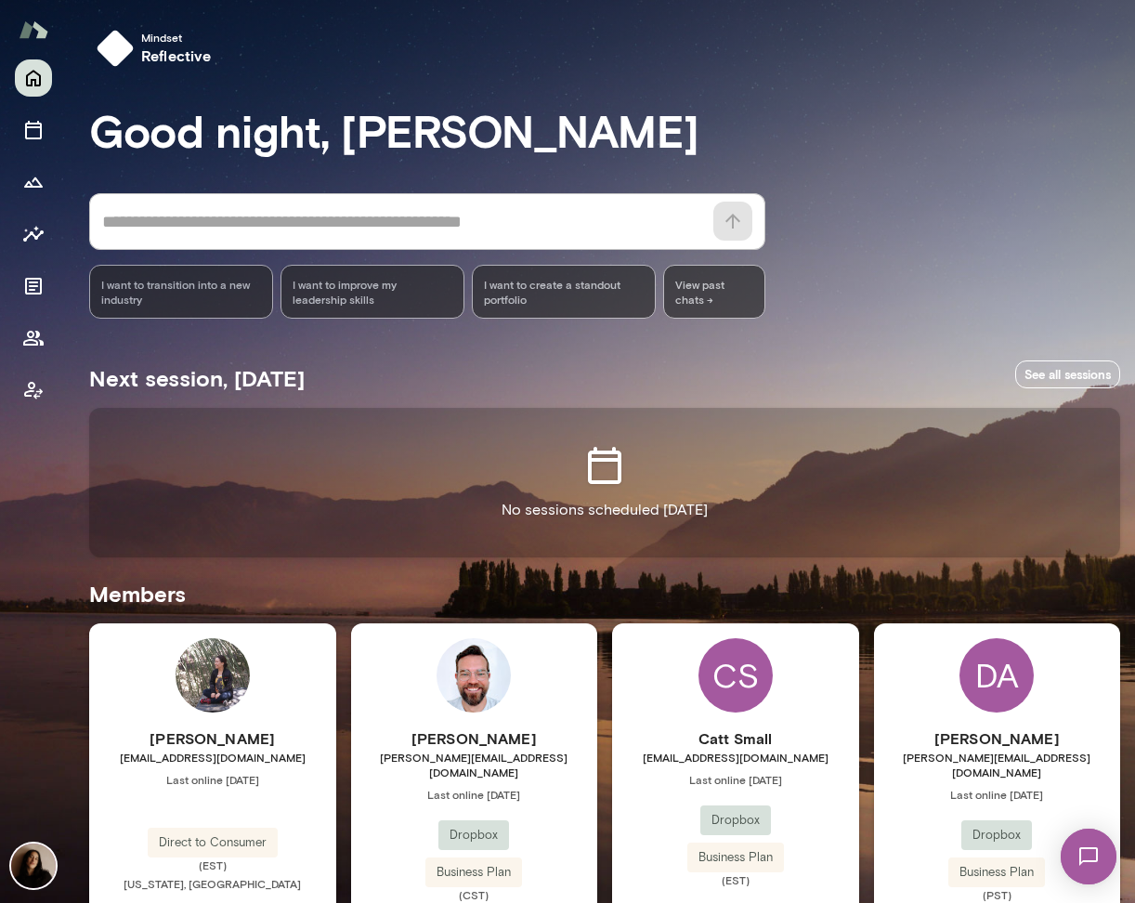
scroll to position [367, 0]
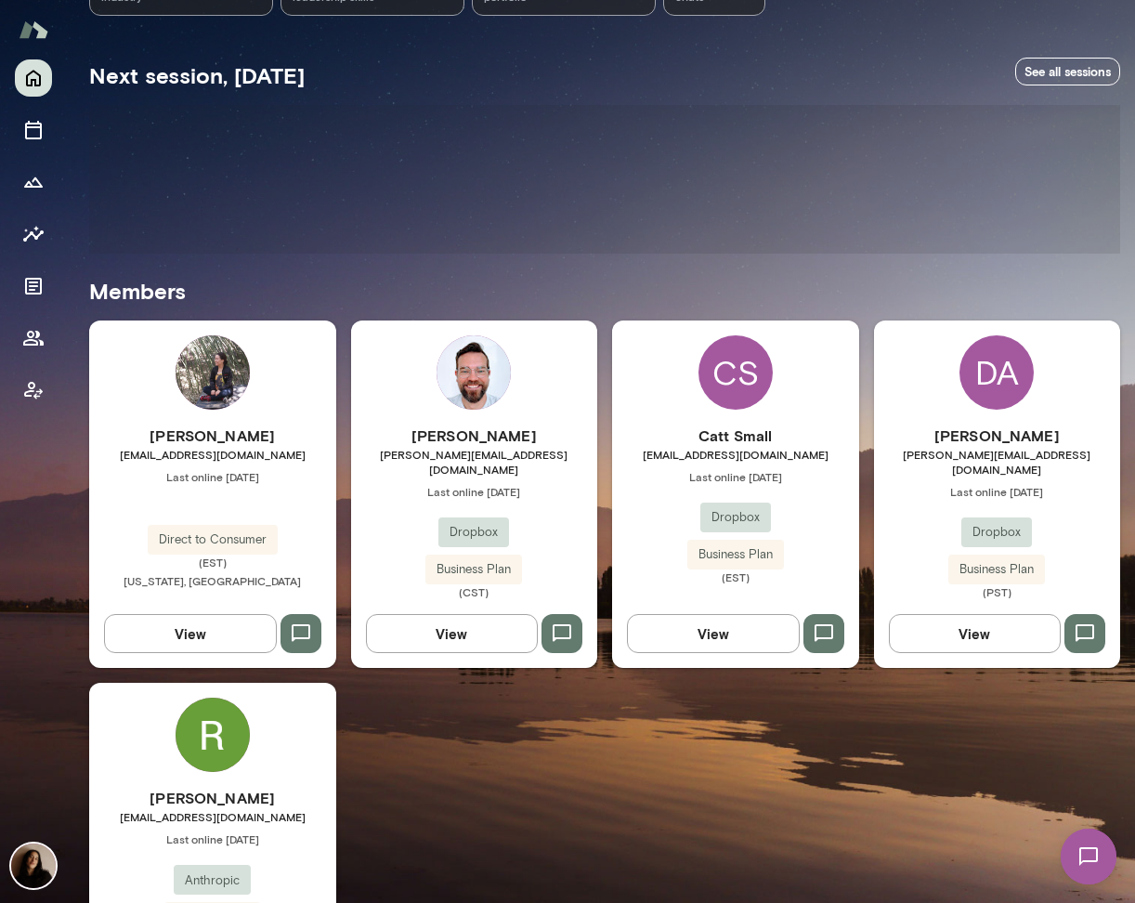
scroll to position [430, 0]
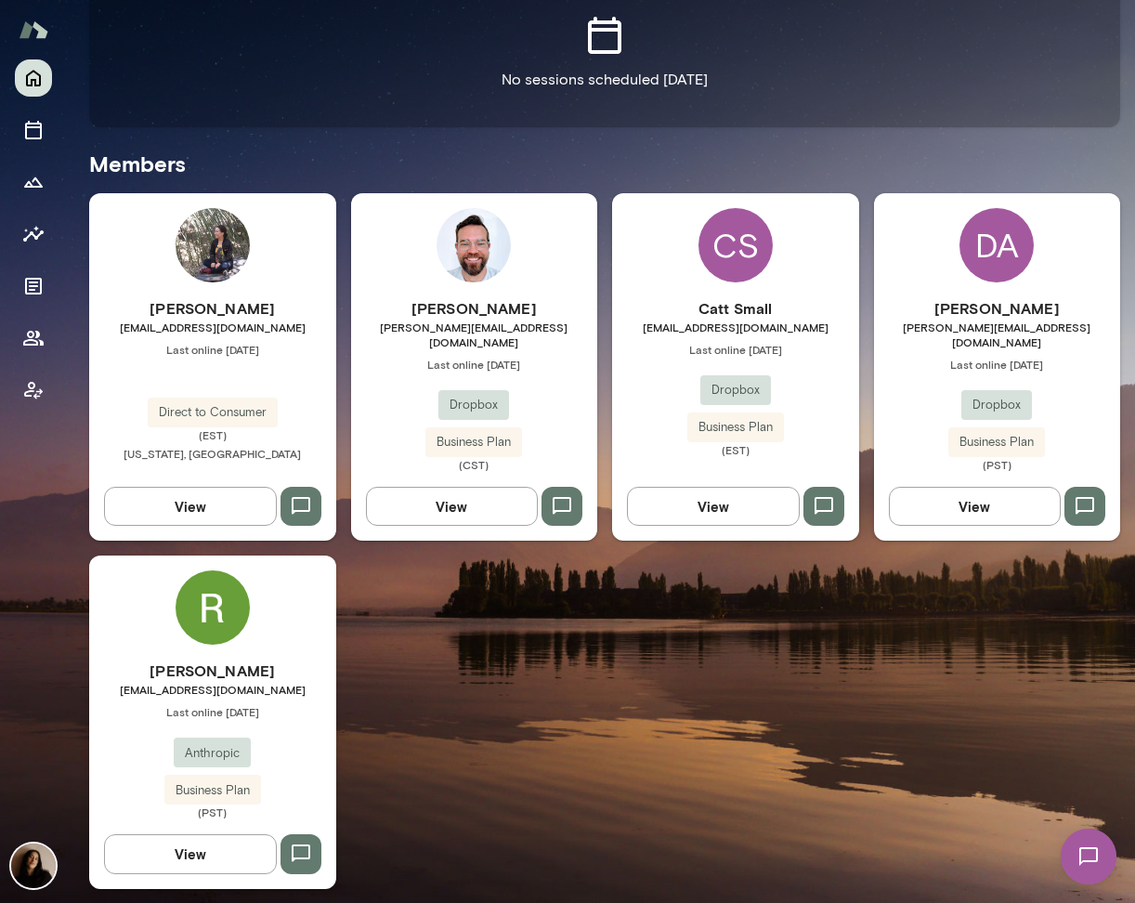
click at [230, 629] on img at bounding box center [213, 607] width 74 height 74
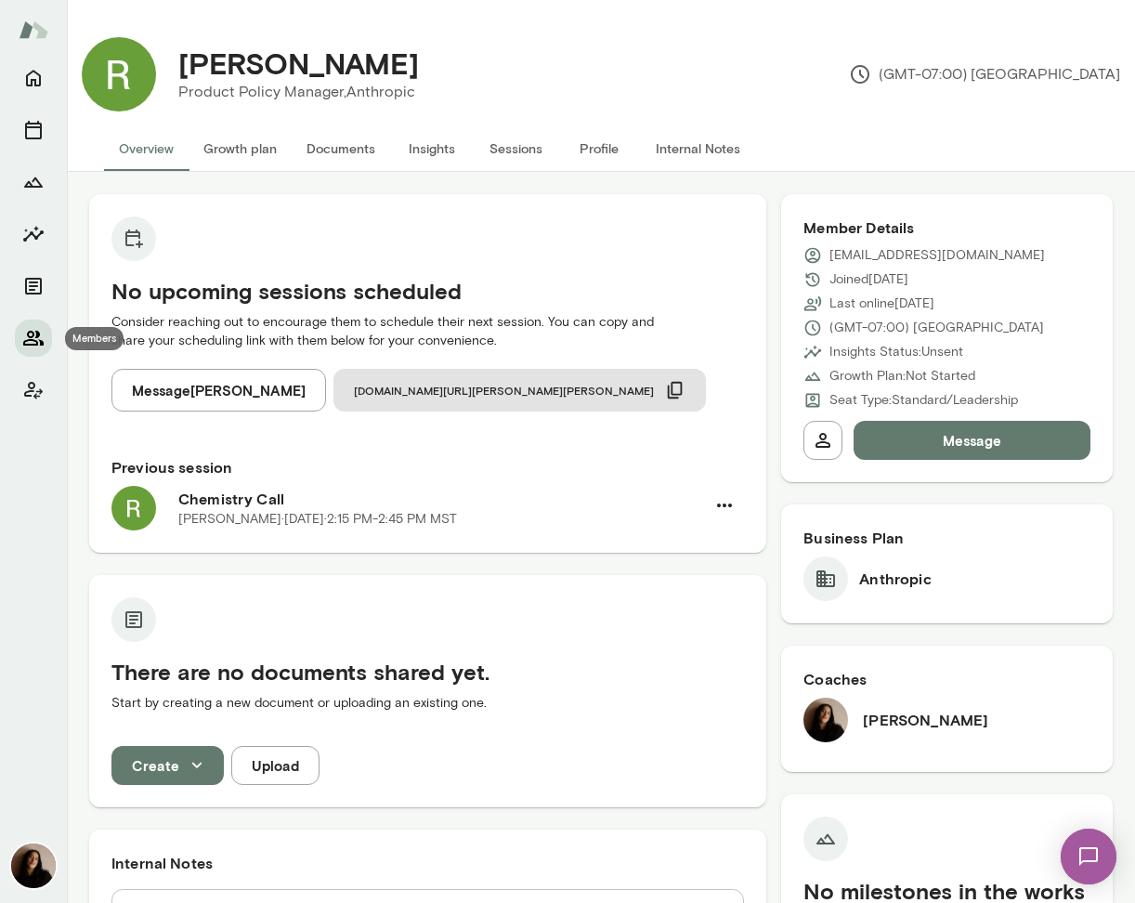
click at [46, 338] on button "Members" at bounding box center [33, 338] width 37 height 37
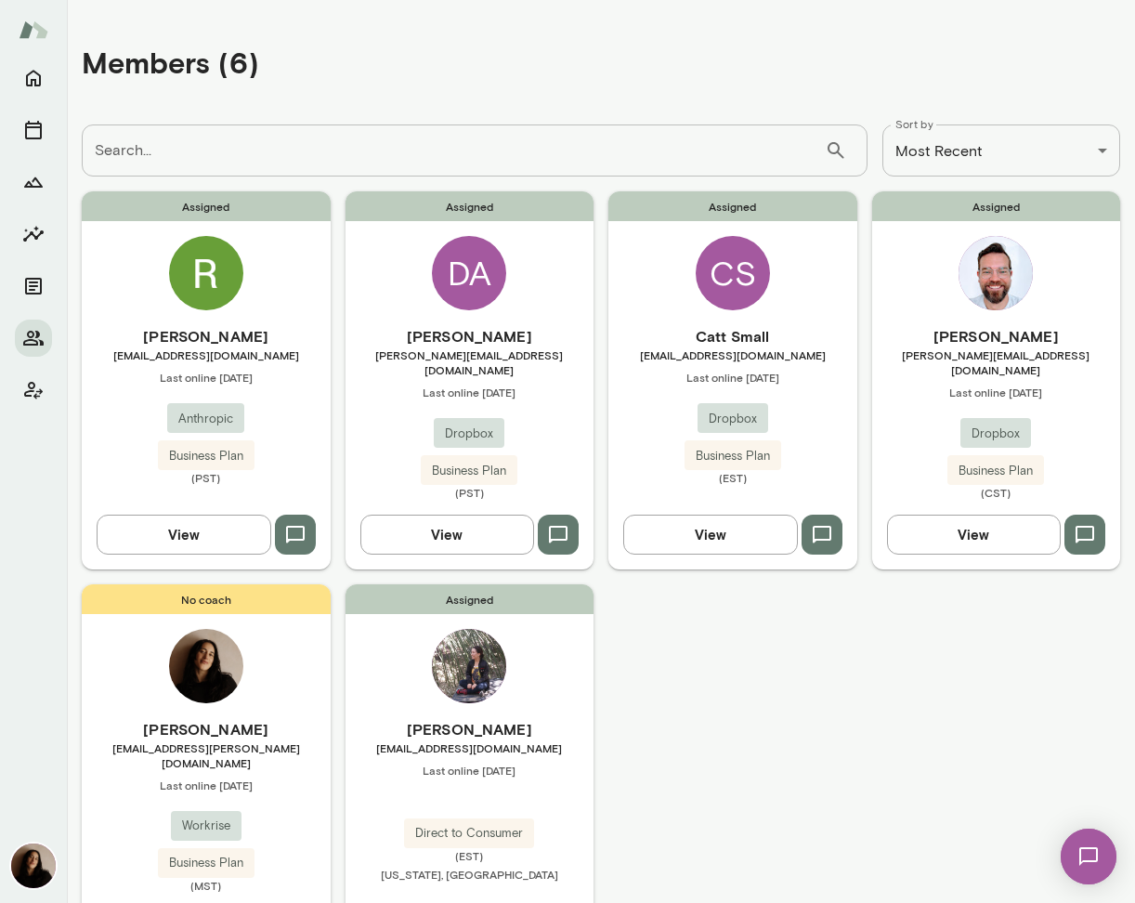
click at [219, 213] on span "Assigned" at bounding box center [206, 206] width 249 height 30
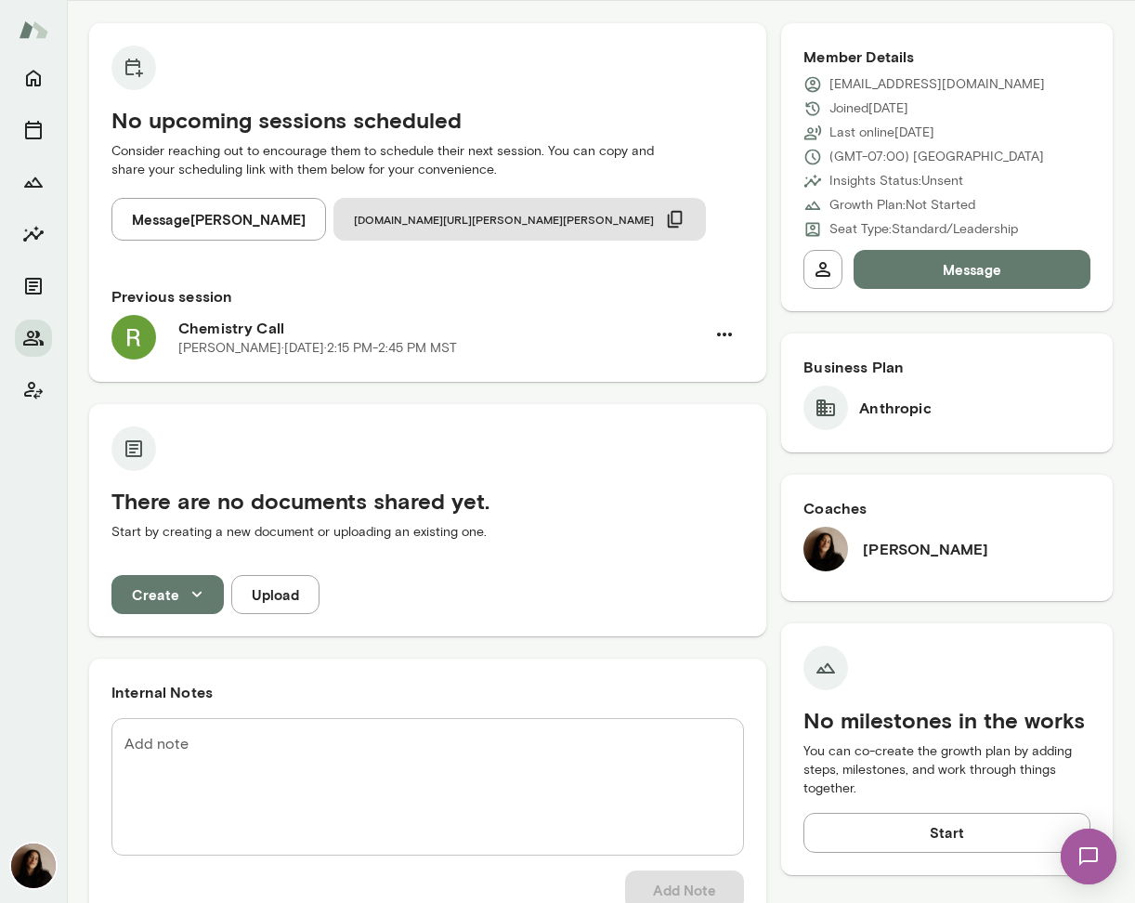
scroll to position [193, 0]
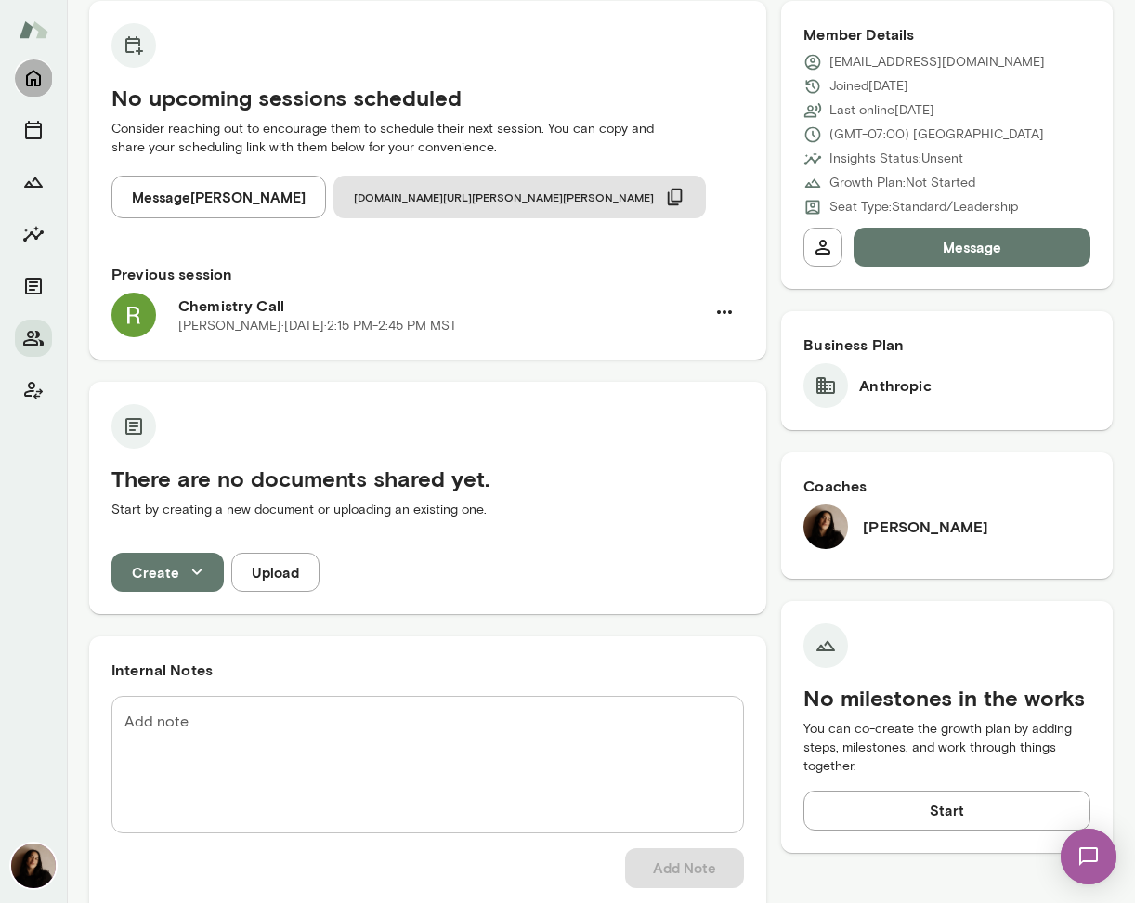
click at [37, 73] on icon "Home" at bounding box center [33, 79] width 15 height 17
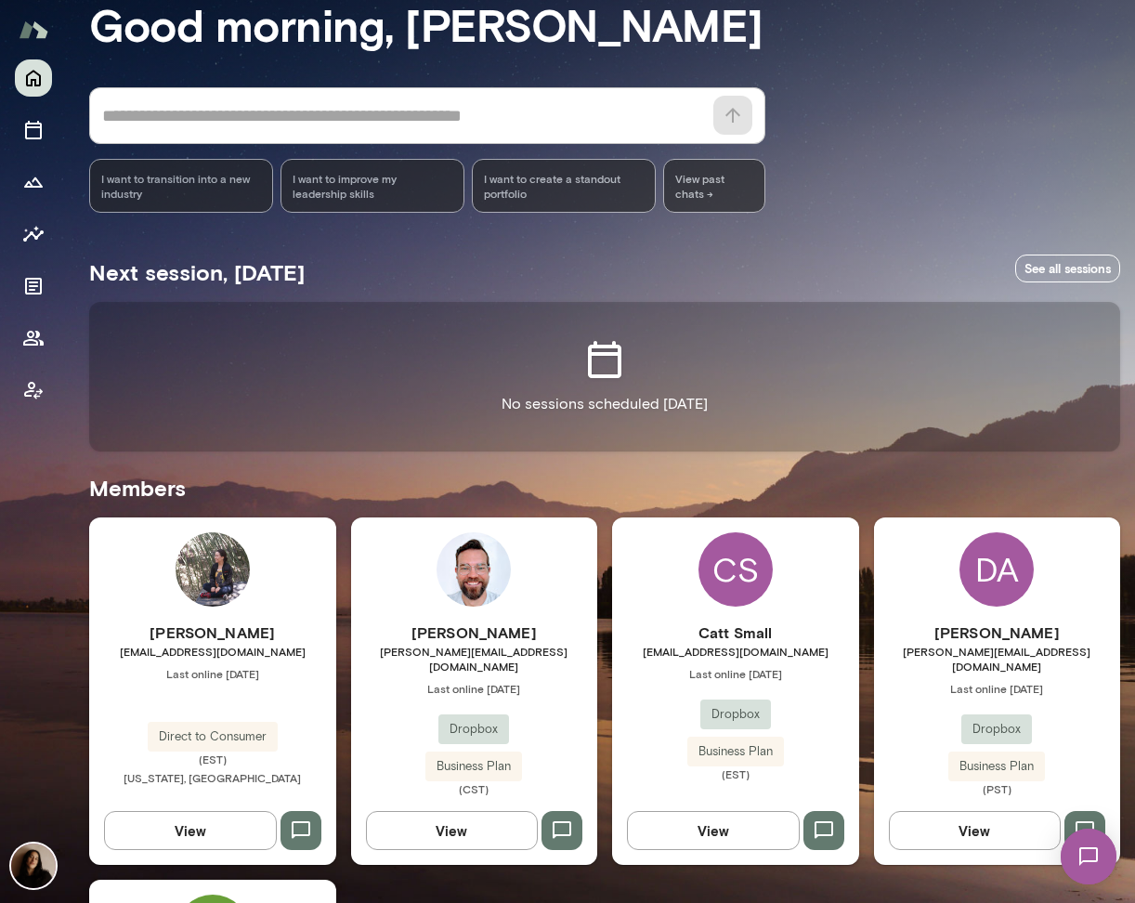
scroll to position [430, 0]
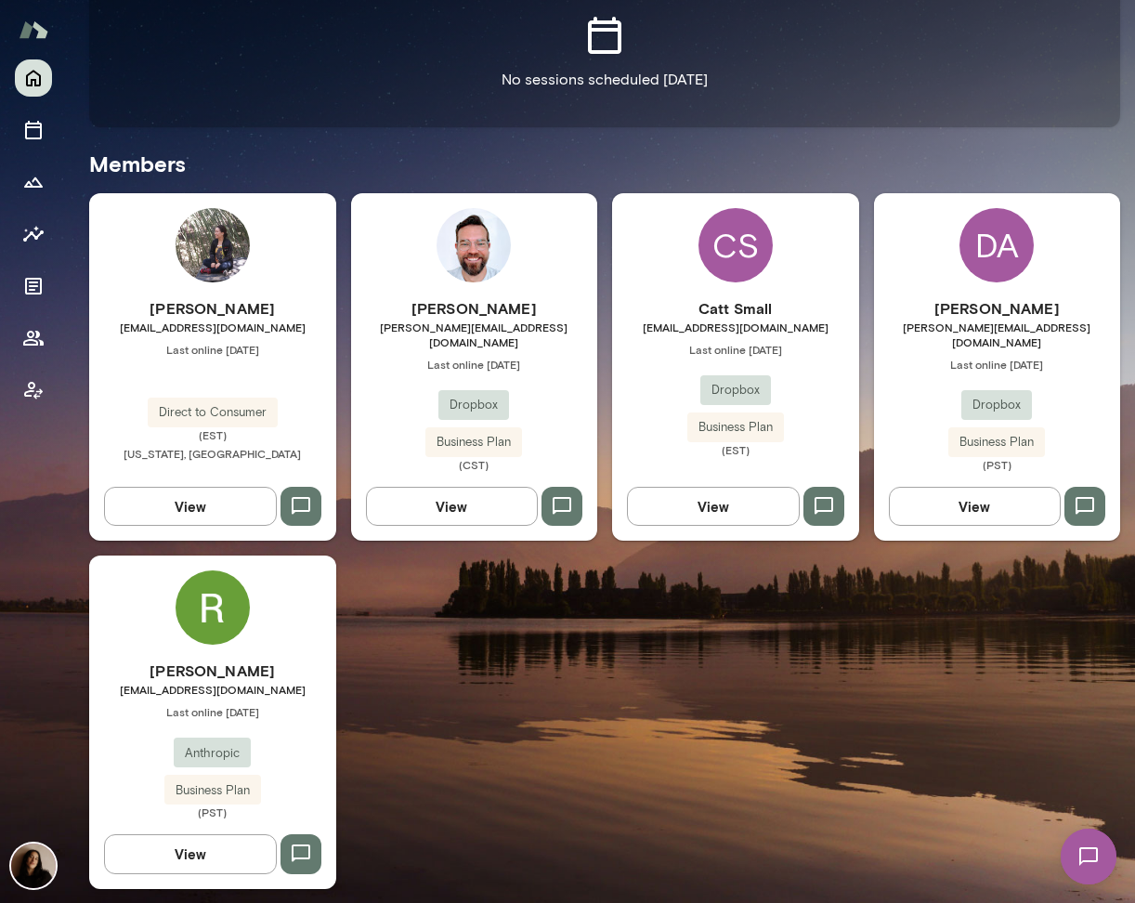
click at [227, 591] on img at bounding box center [213, 607] width 74 height 74
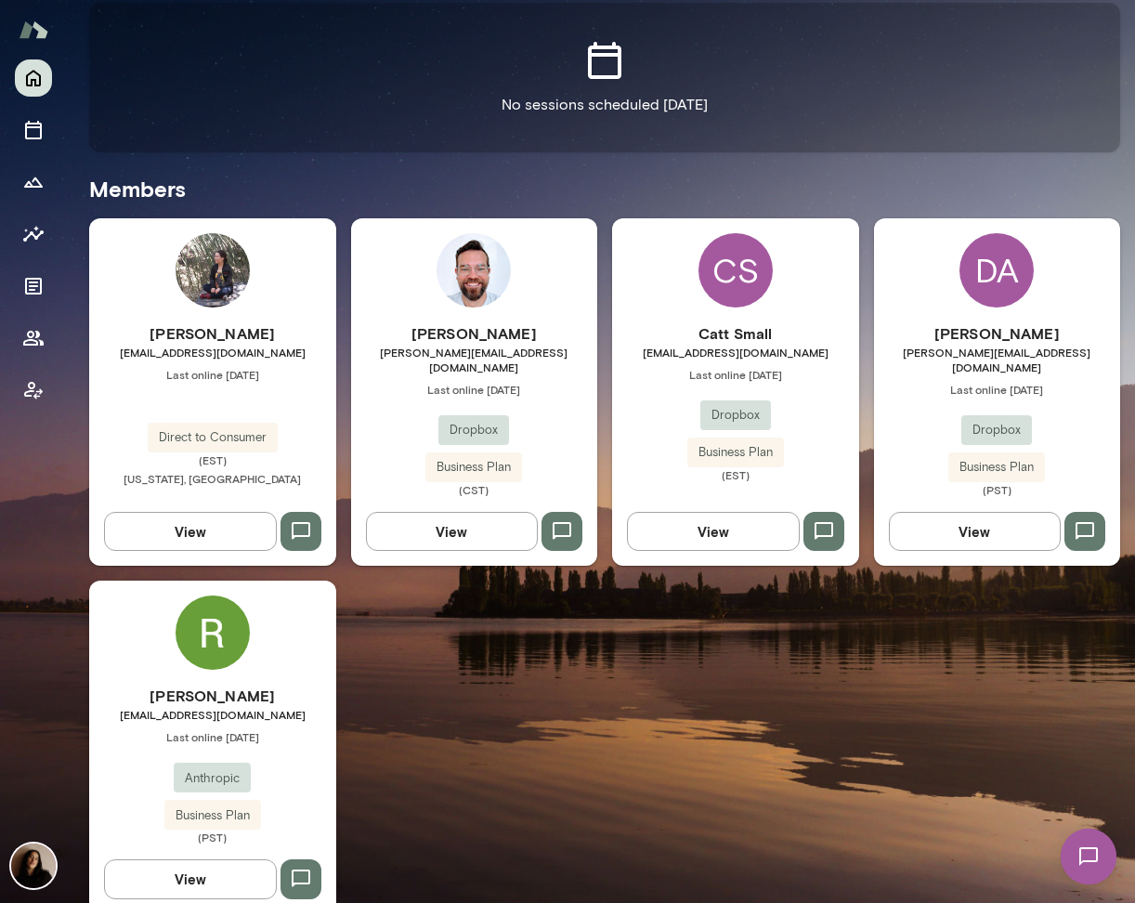
click at [1000, 268] on div "DA" at bounding box center [997, 270] width 74 height 74
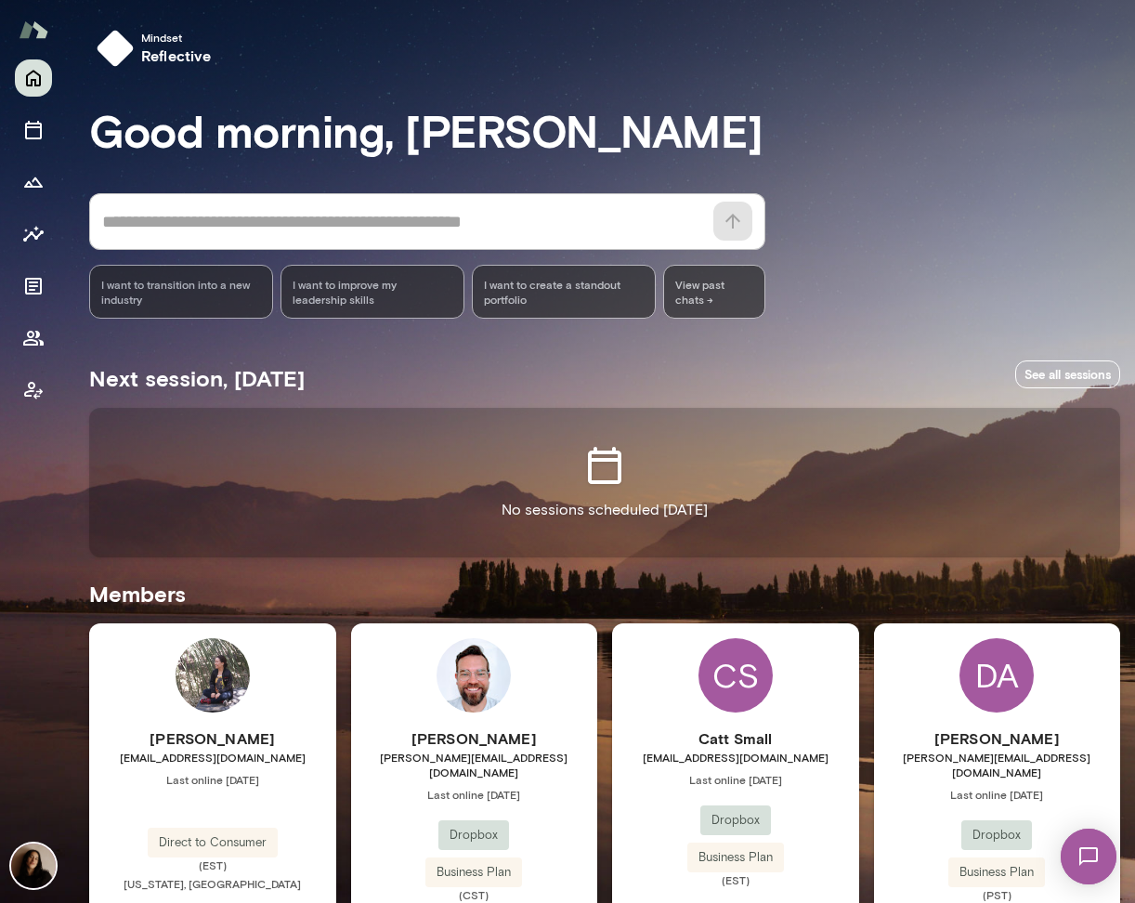
scroll to position [430, 0]
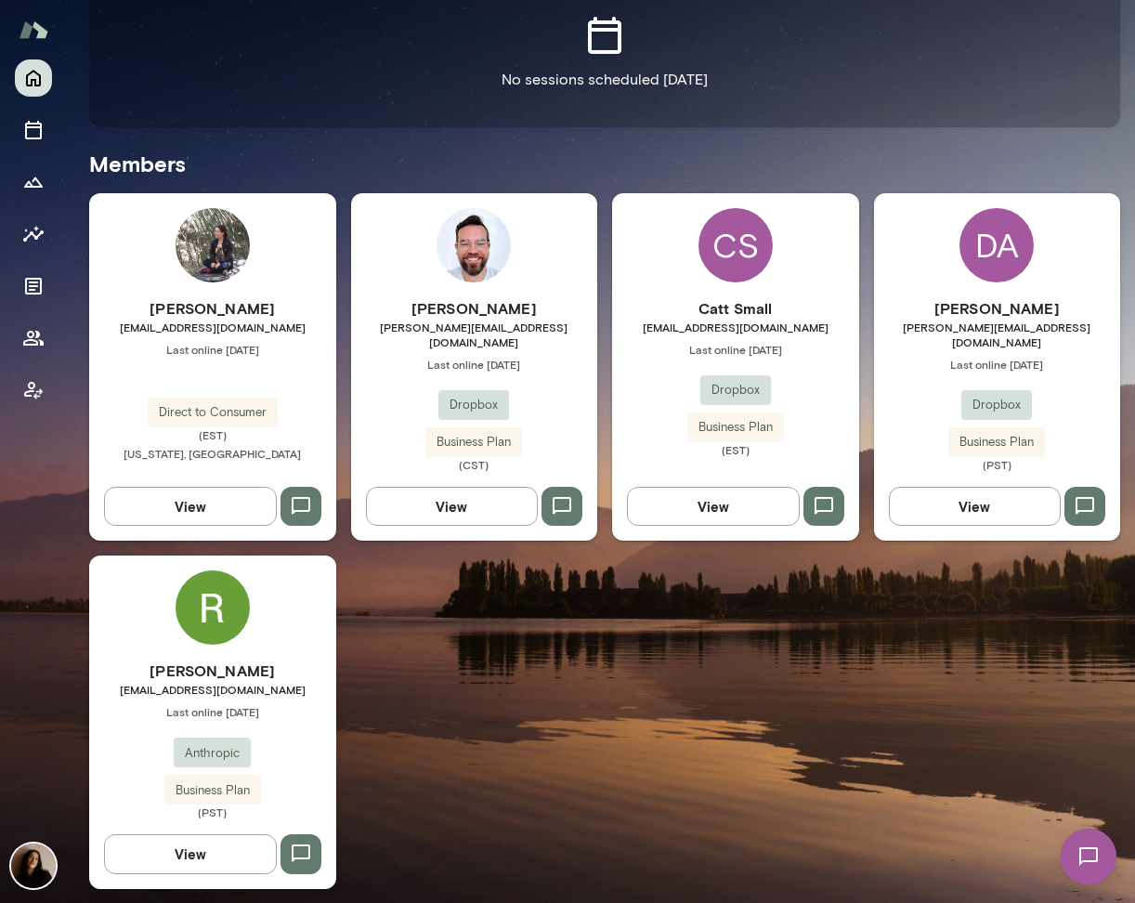
click at [217, 613] on img at bounding box center [213, 607] width 74 height 74
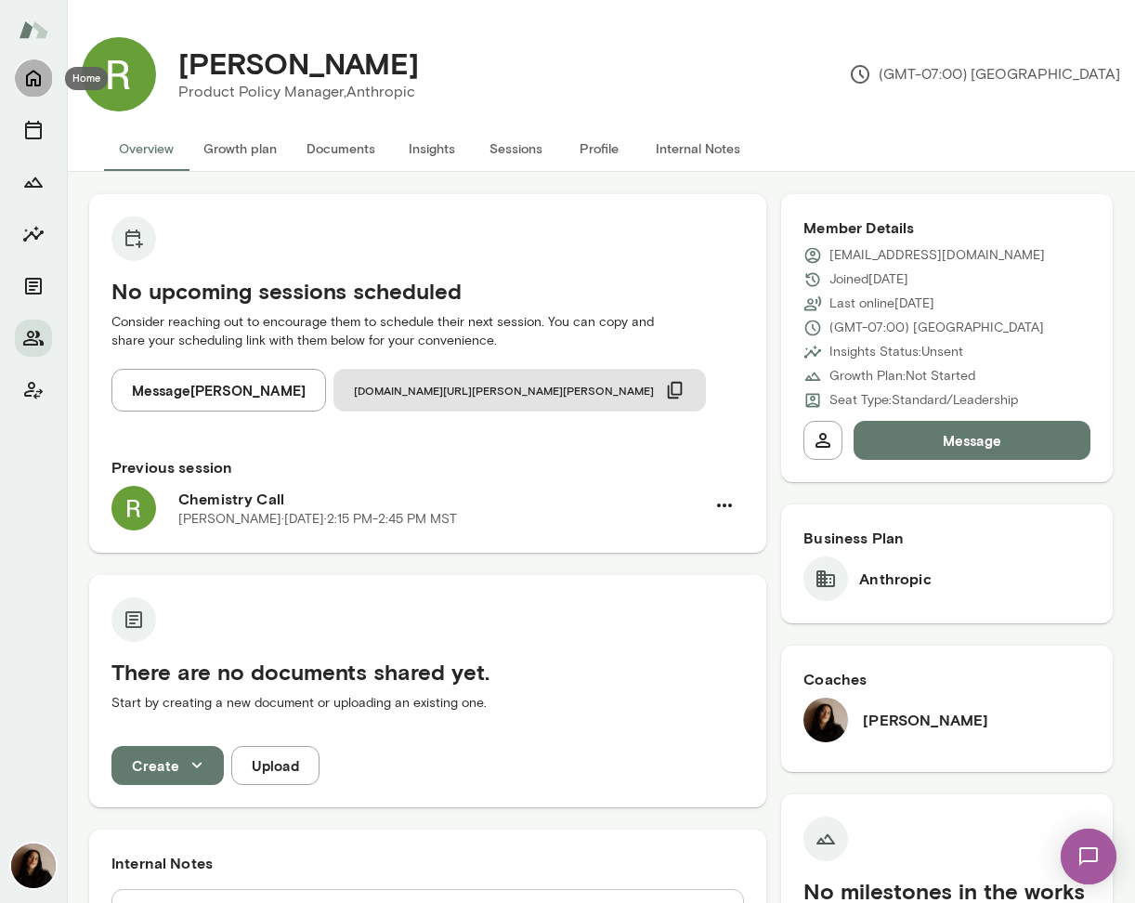
click at [46, 71] on button "Home" at bounding box center [33, 77] width 37 height 37
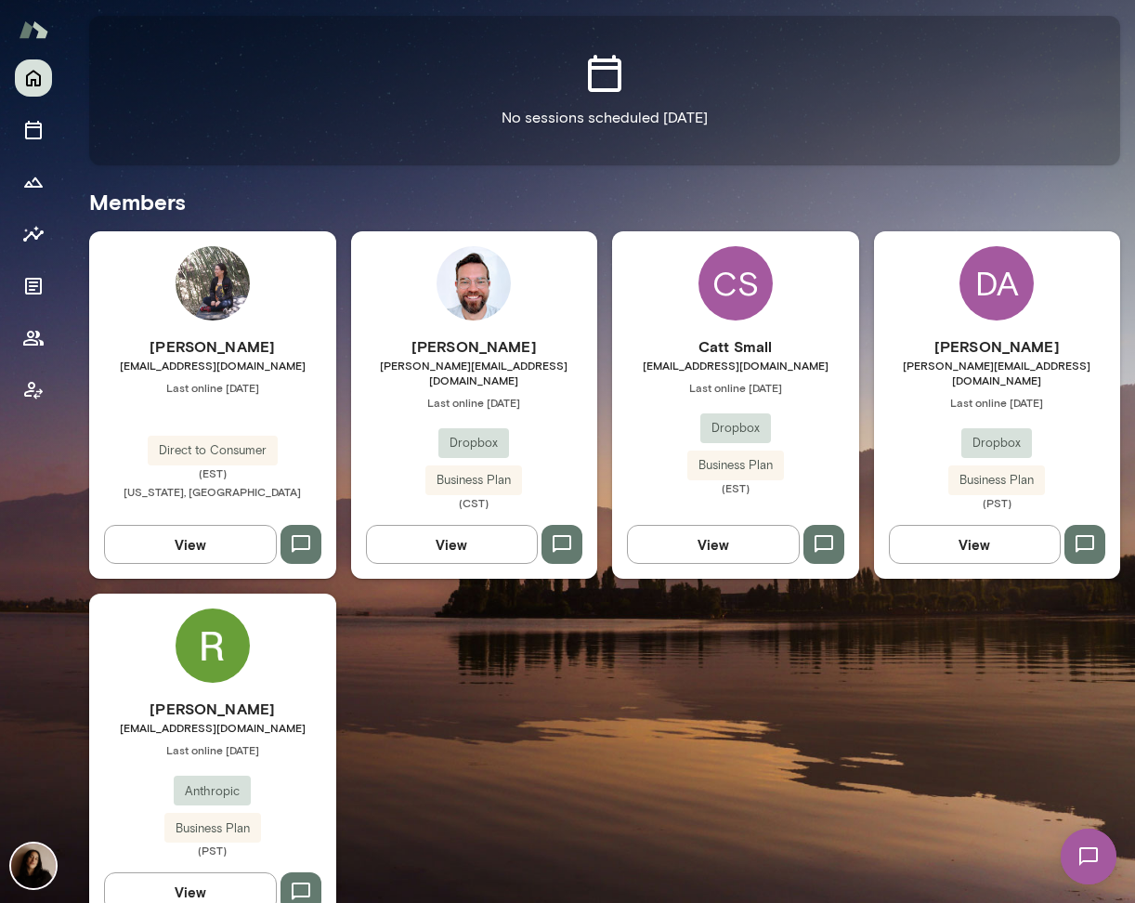
scroll to position [430, 0]
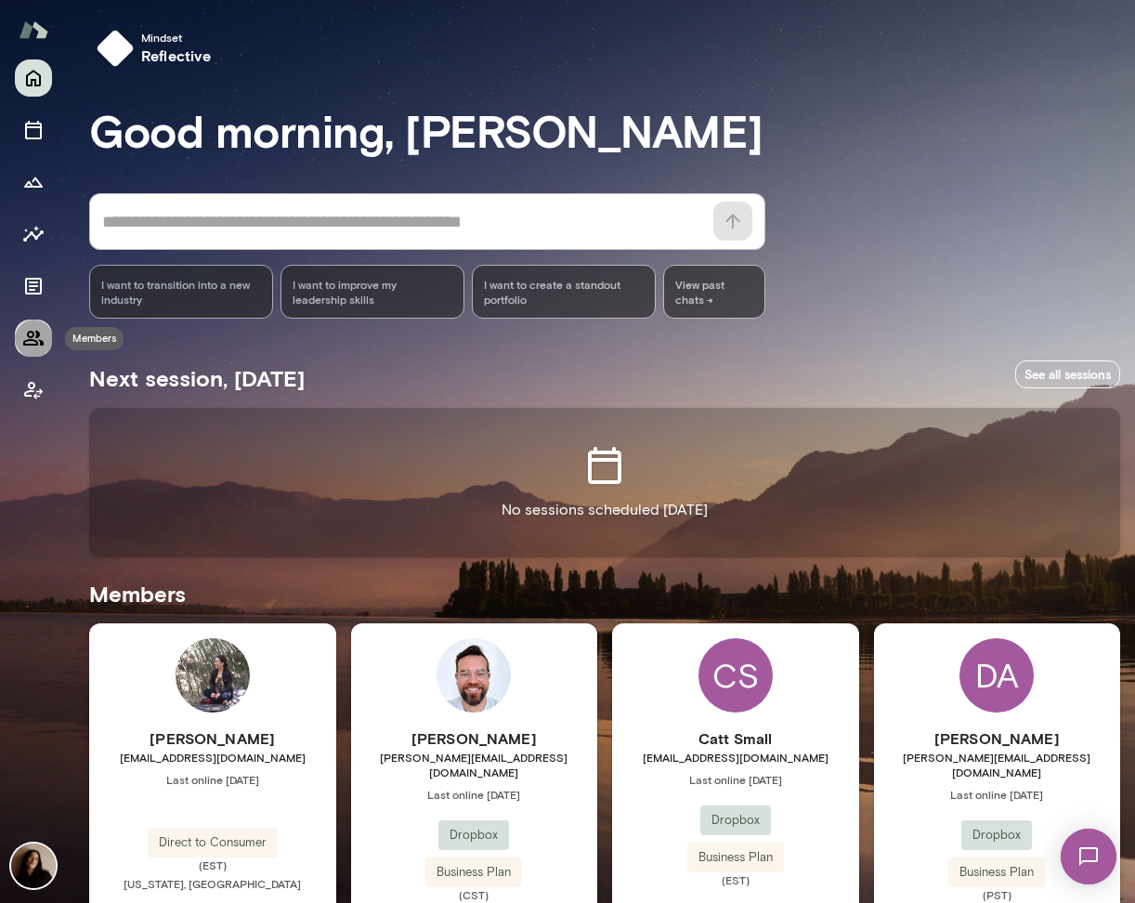
click at [47, 340] on button "Members" at bounding box center [33, 338] width 37 height 37
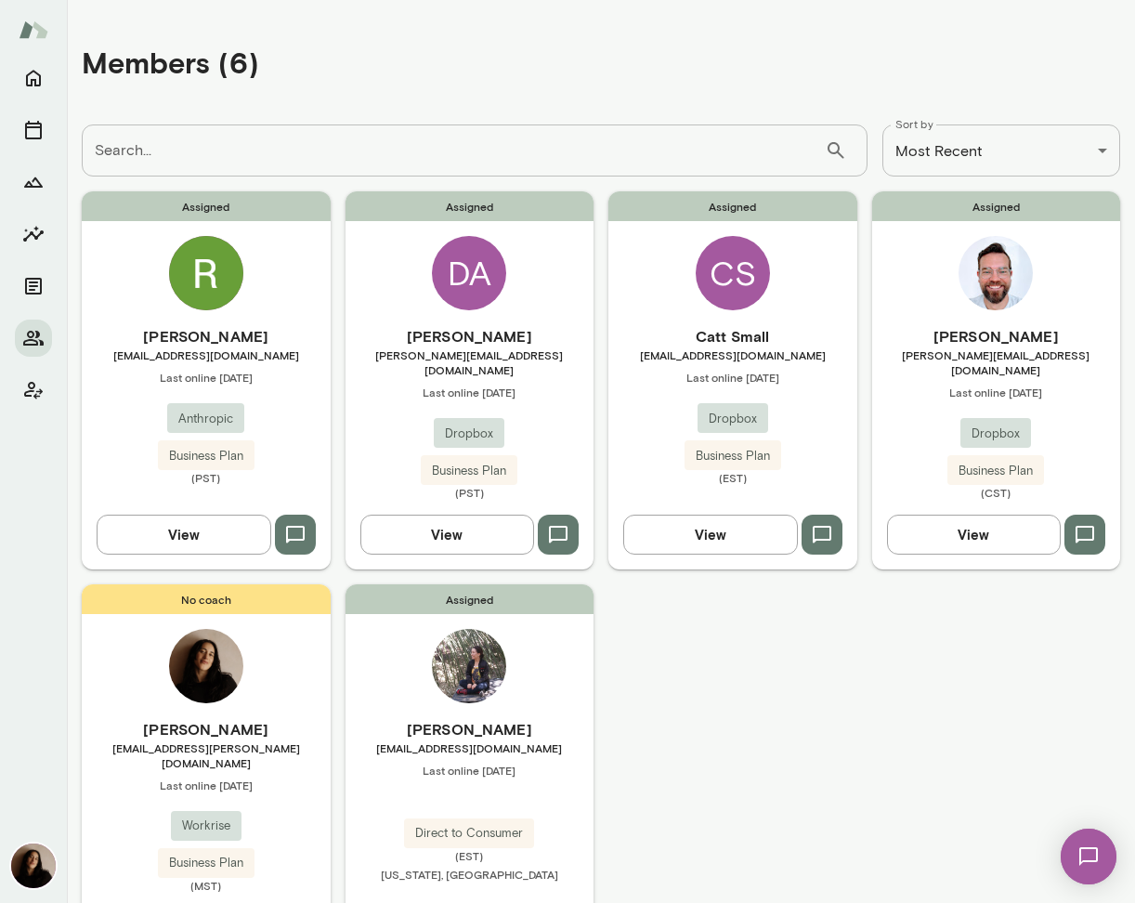
click at [182, 665] on img at bounding box center [206, 666] width 74 height 74
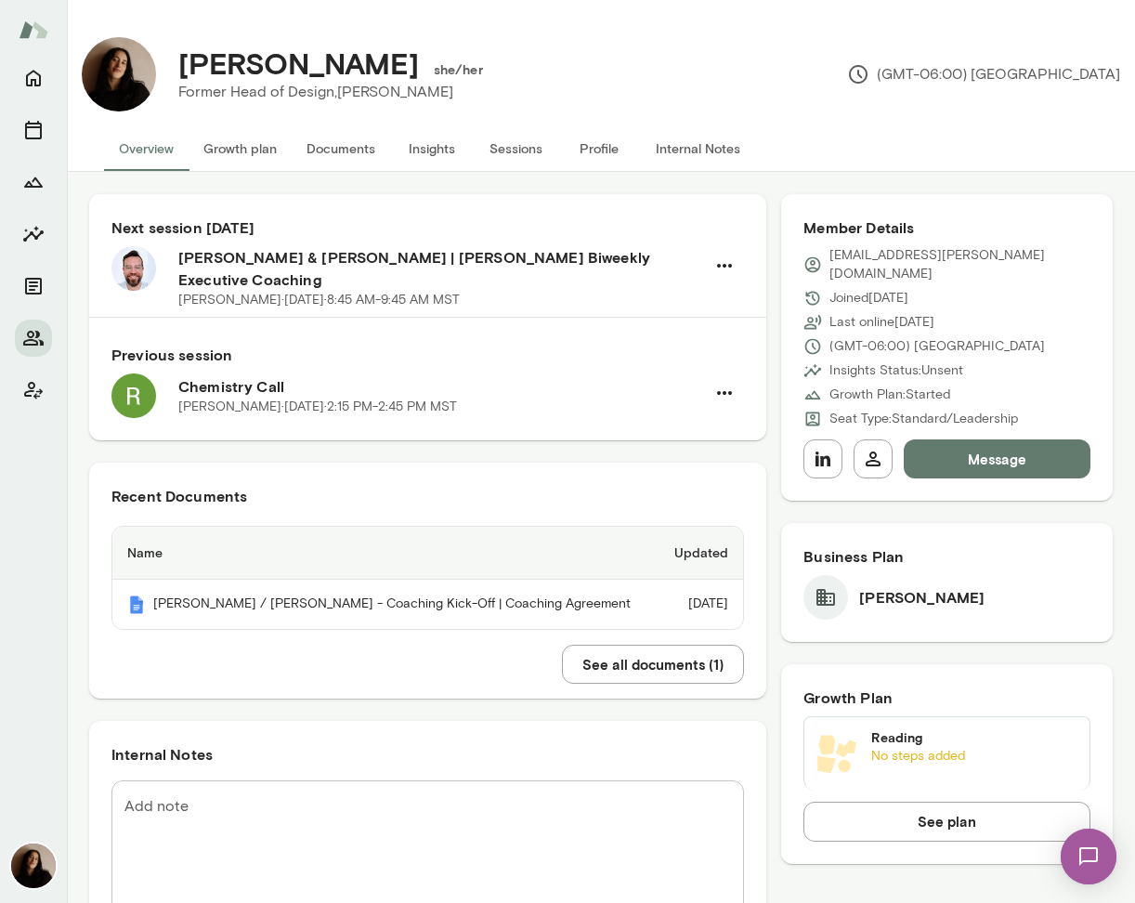
click at [606, 154] on button "Profile" at bounding box center [599, 148] width 84 height 45
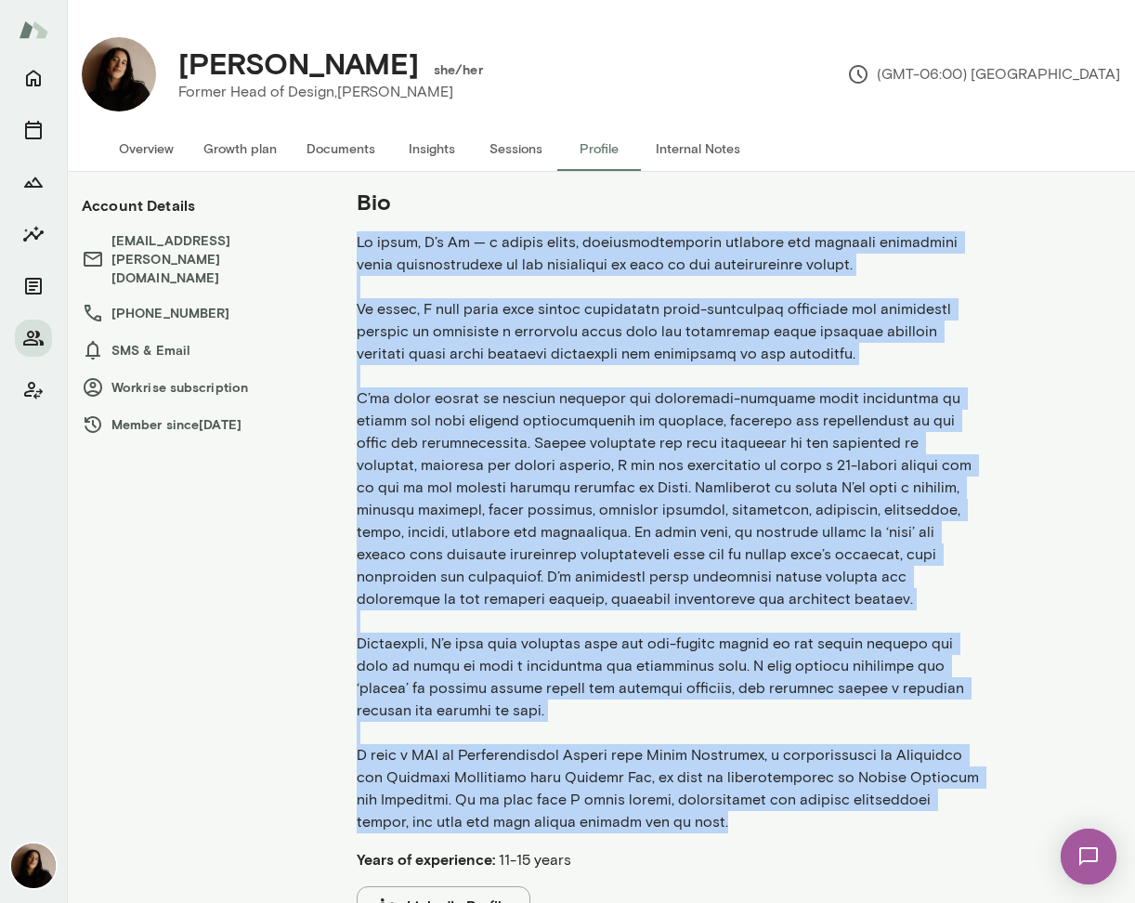
drag, startPoint x: 360, startPoint y: 242, endPoint x: 634, endPoint y: 821, distance: 640.8
click at [634, 821] on p at bounding box center [669, 532] width 624 height 602
copy p "Hi there, I’m Fi — a career coach, multidisciplinary designer and mediator pass…"
